Goal: Navigation & Orientation: Find specific page/section

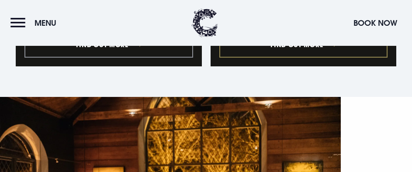
scroll to position [1094, 0]
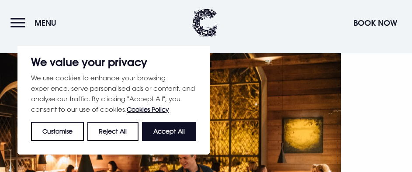
drag, startPoint x: 179, startPoint y: 132, endPoint x: 185, endPoint y: 129, distance: 6.5
click at [181, 129] on button "Accept All" at bounding box center [169, 131] width 54 height 19
checkbox input "true"
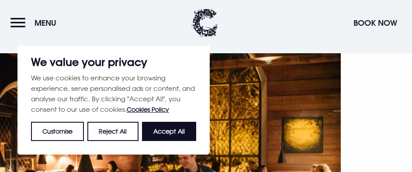
checkbox input "true"
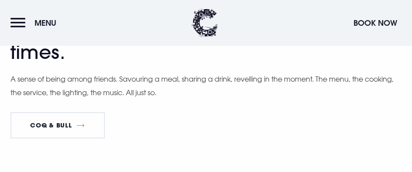
scroll to position [1400, 0]
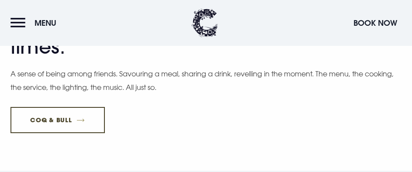
click at [65, 107] on link "Coq & Bull" at bounding box center [57, 120] width 94 height 26
